Goal: Task Accomplishment & Management: Manage account settings

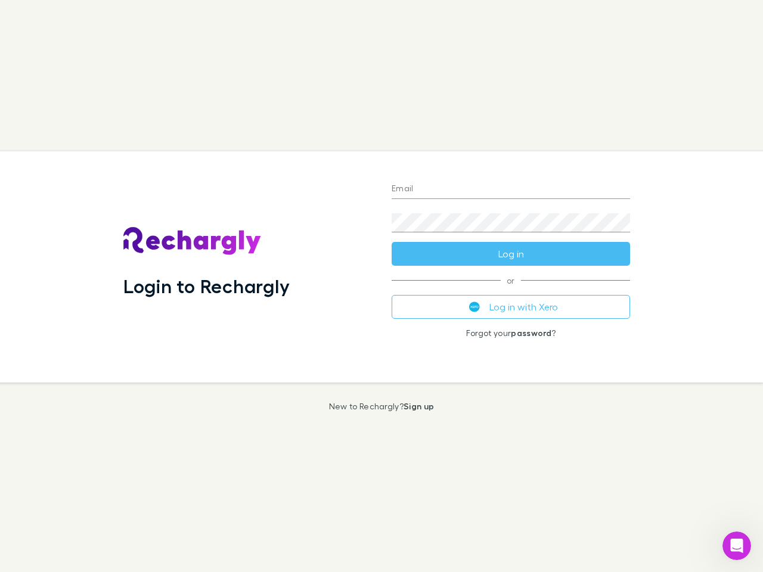
click at [381, 286] on div "Login to Rechargly" at bounding box center [248, 266] width 268 height 231
click at [511, 189] on input "Email" at bounding box center [510, 189] width 238 height 19
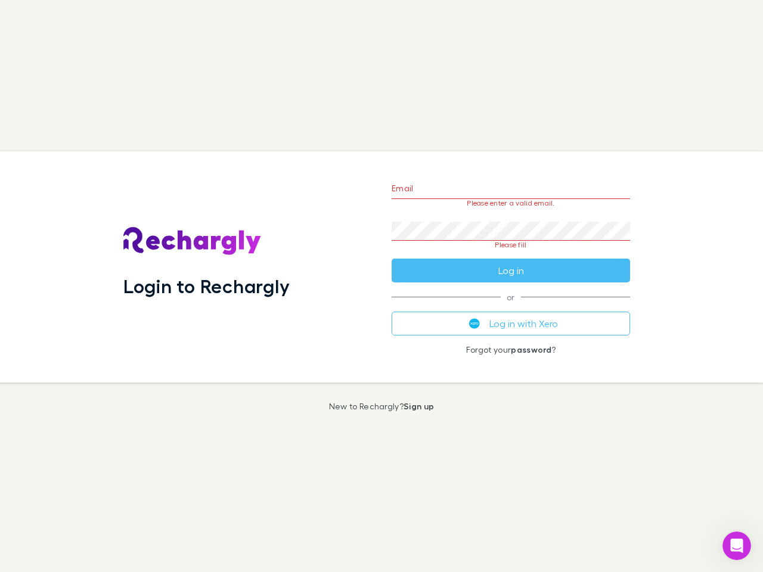
click at [511, 254] on form "Email Please enter a valid email. Password Please fill Log in" at bounding box center [510, 226] width 238 height 112
click at [511, 307] on div "Email Please enter a valid email. Password Please fill Log in or Log in with Xe…" at bounding box center [510, 266] width 257 height 231
click at [736, 546] on icon "Open Intercom Messenger" at bounding box center [737, 546] width 20 height 20
